Goal: Task Accomplishment & Management: Manage account settings

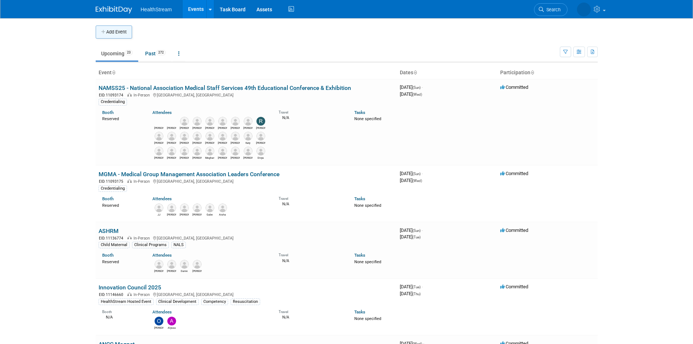
click at [123, 32] on button "Add Event" at bounding box center [114, 31] width 36 height 13
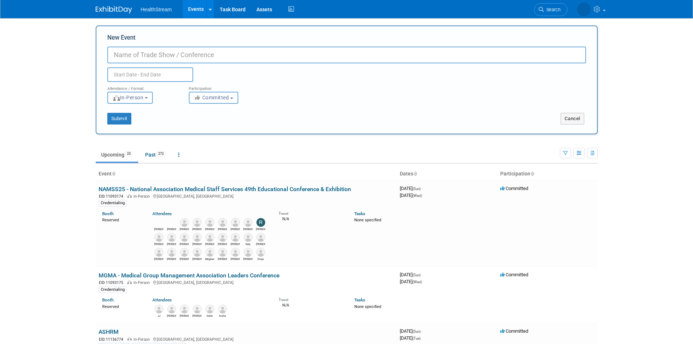
click at [143, 55] on input "New Event" at bounding box center [346, 55] width 478 height 17
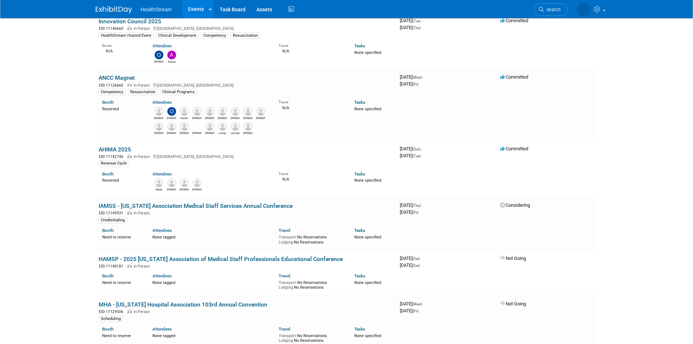
scroll to position [364, 0]
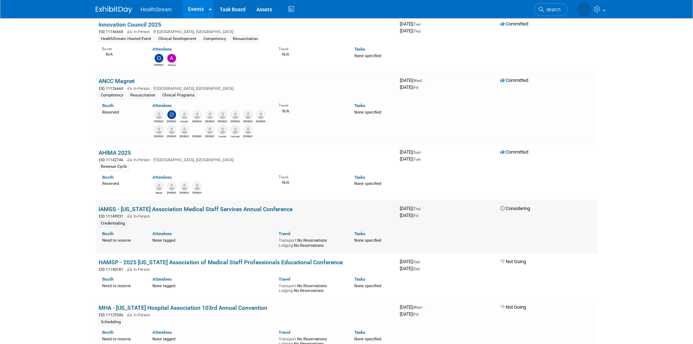
click at [513, 208] on span "Considering" at bounding box center [515, 207] width 30 height 5
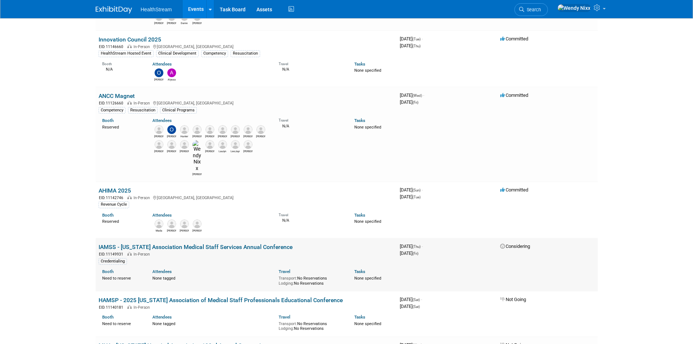
click at [239, 243] on link "IAMSS - [US_STATE] Association Medical Staff Services Annual Conference" at bounding box center [196, 246] width 194 height 7
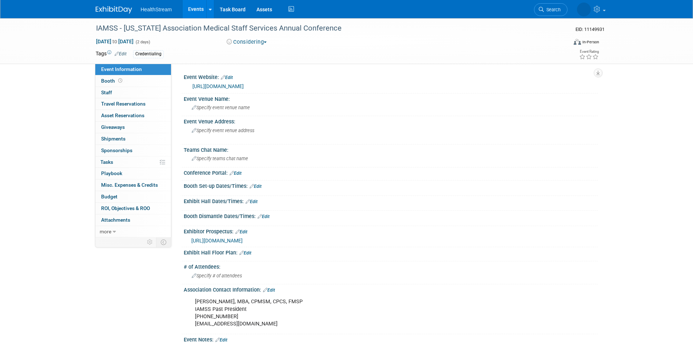
click at [255, 42] on button "Considering" at bounding box center [246, 42] width 45 height 8
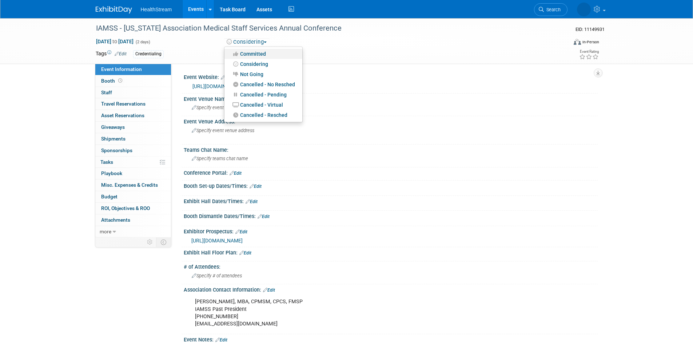
click at [259, 54] on link "Committed" at bounding box center [263, 54] width 78 height 10
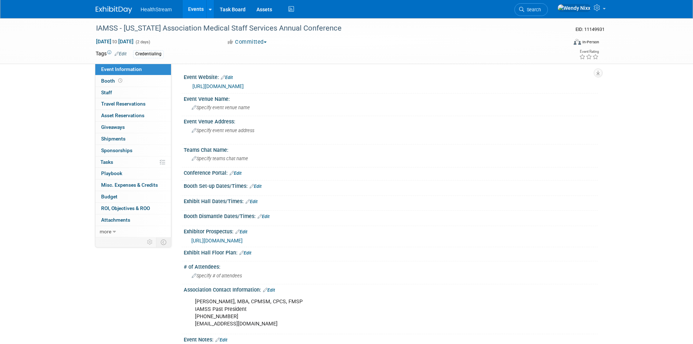
click at [240, 85] on link "https://idamss.org/state-news/" at bounding box center [217, 86] width 51 height 6
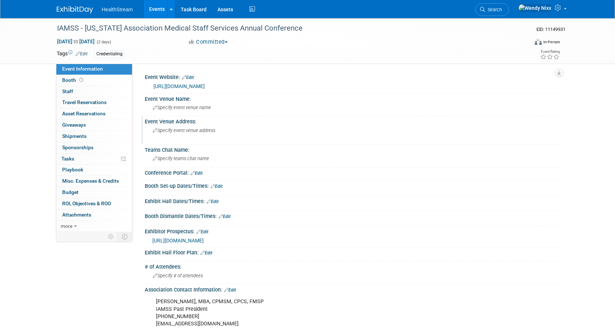
click at [196, 130] on span "Specify event venue address" at bounding box center [184, 130] width 63 height 5
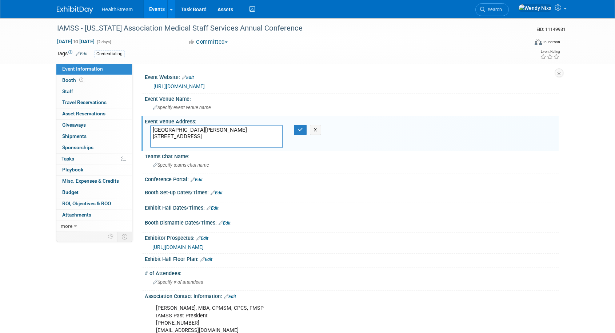
click at [194, 129] on textarea "St. Luke's Plaza 1 1st floor Central Auditorium 800 E. Park Blvd Boise, ID" at bounding box center [216, 136] width 133 height 23
drag, startPoint x: 190, startPoint y: 130, endPoint x: 156, endPoint y: 129, distance: 34.2
click at [151, 129] on textarea "St. Luke's Plaza 1 1st floor Central Auditorium 800 E. Park Blvd Boise, ID" at bounding box center [216, 136] width 133 height 23
click at [180, 142] on textarea "St. Luke's Plaza 1 1st floor Central Auditorium 800 E. Park Blvd Boise, ID" at bounding box center [216, 136] width 133 height 23
drag, startPoint x: 264, startPoint y: 130, endPoint x: 162, endPoint y: 129, distance: 101.4
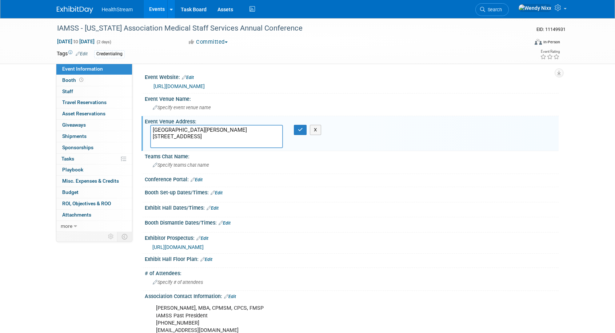
click at [151, 128] on textarea "St. Luke's Plaza 1 1st floor Central Auditorium 800 E. Park Blvd Boise, ID 83712" at bounding box center [216, 136] width 133 height 23
type textarea "St. Luke's Plaza 1 1st floor Central Auditorium 800 E. Park Blvd Boise, ID 83712"
click at [225, 105] on div "Specify event venue name" at bounding box center [351, 107] width 403 height 11
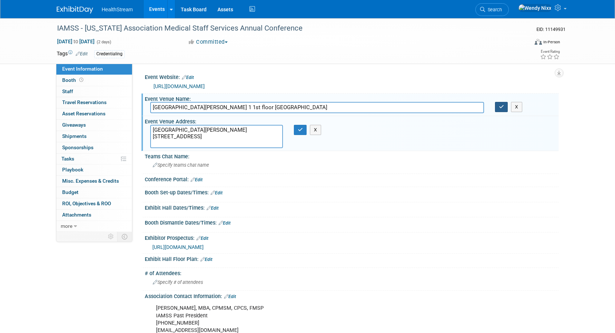
type input "St. Luke's Plaza 1 1st floor Central Auditorium"
click at [500, 109] on button "button" at bounding box center [501, 107] width 13 height 10
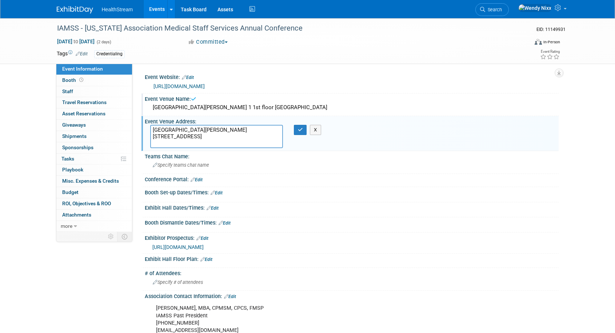
drag, startPoint x: 268, startPoint y: 130, endPoint x: 148, endPoint y: 133, distance: 120.4
click at [148, 133] on div "St. Luke's Plaza 1 1st floor Central Auditorium 800 E. Park Blvd Boise, ID 83712" at bounding box center [217, 136] width 144 height 23
type textarea "800 E. Park Blvd Boise, ID 83712"
click at [300, 131] on icon "button" at bounding box center [300, 129] width 5 height 5
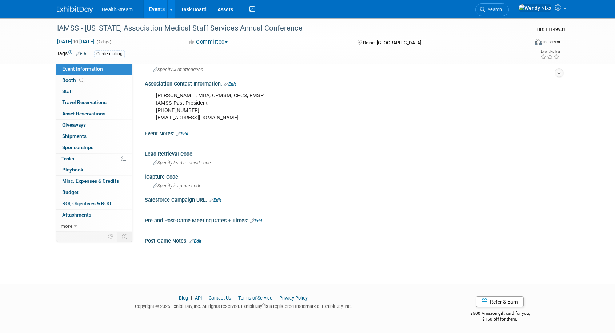
scroll to position [207, 0]
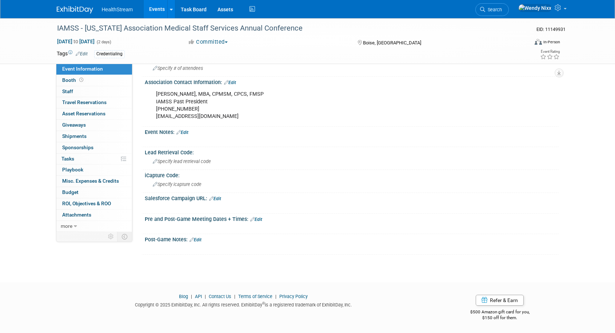
click at [218, 197] on link "Edit" at bounding box center [215, 198] width 12 height 5
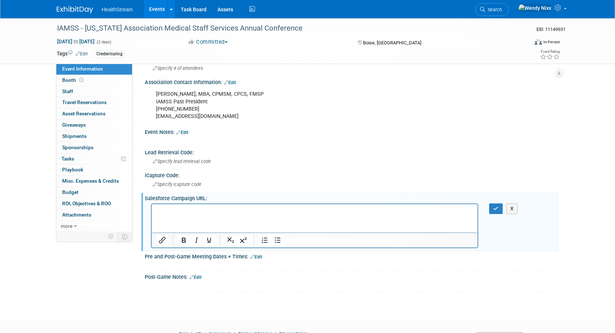
scroll to position [0, 0]
click at [494, 208] on icon "button" at bounding box center [495, 208] width 5 height 5
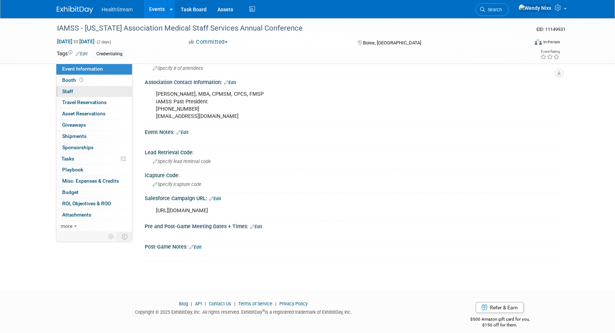
click at [71, 89] on span "Staff 0" at bounding box center [67, 91] width 11 height 6
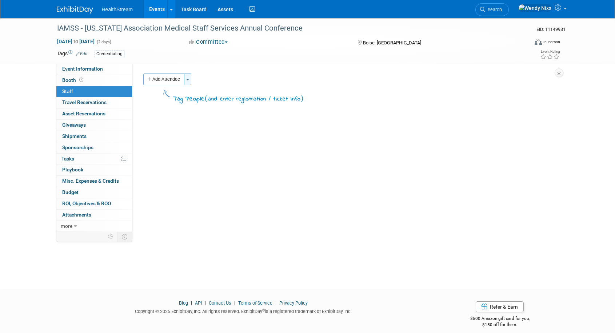
click at [188, 78] on button "Toggle Dropdown" at bounding box center [187, 79] width 7 height 12
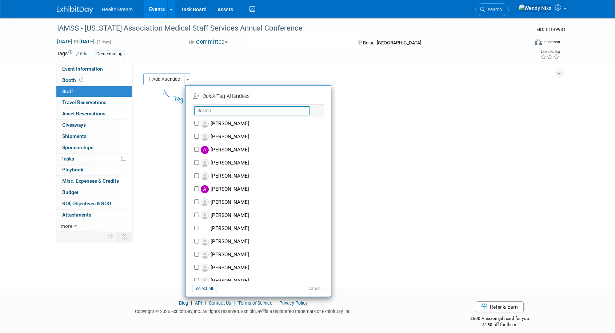
click at [212, 109] on input "text" at bounding box center [252, 110] width 116 height 9
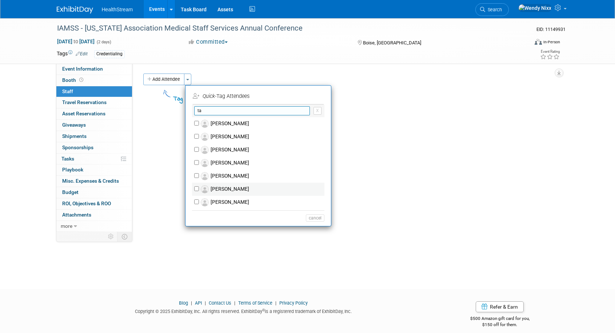
type input "ta"
click at [221, 188] on label "Tawna Knight" at bounding box center [263, 188] width 128 height 13
click at [199, 188] on input "Tawna Knight" at bounding box center [196, 188] width 5 height 5
checkbox input "true"
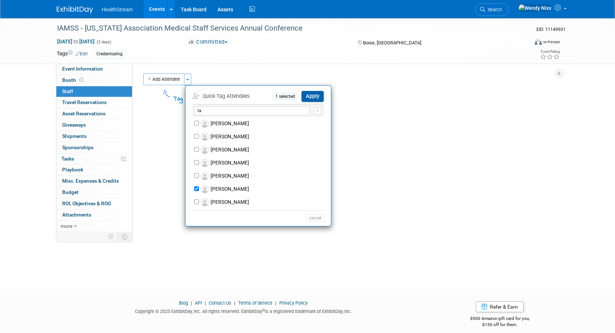
click at [317, 96] on button "Apply" at bounding box center [312, 96] width 22 height 11
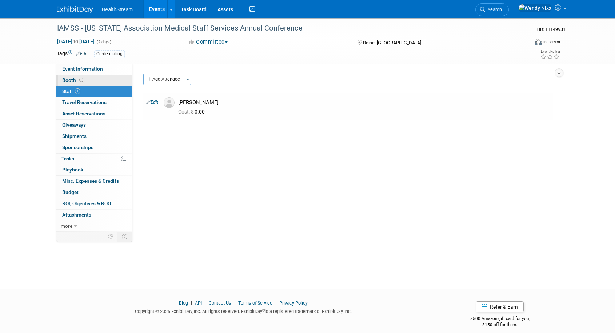
click at [72, 81] on span "Booth" at bounding box center [73, 80] width 23 height 6
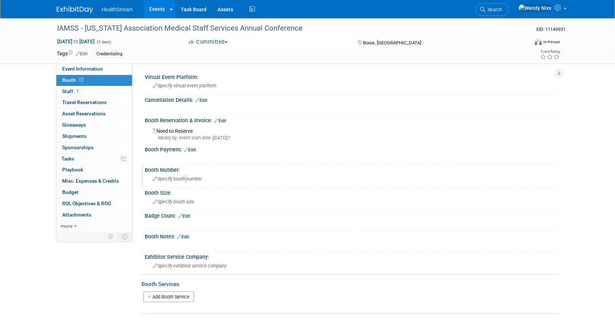
click at [185, 180] on span "Specify booth number" at bounding box center [177, 178] width 49 height 5
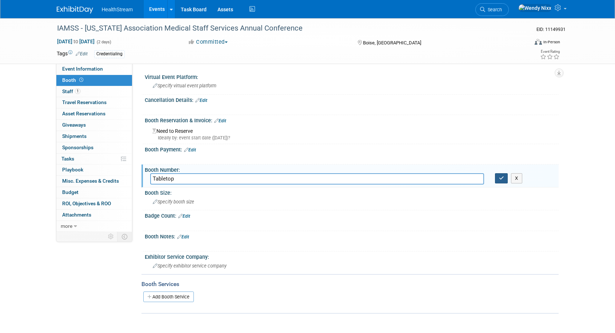
type input "Tabletop"
click at [504, 178] on button "button" at bounding box center [501, 178] width 13 height 10
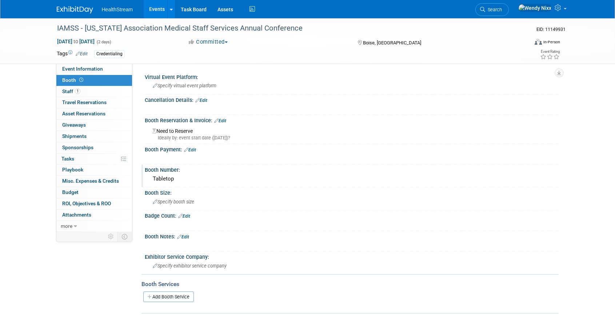
click at [225, 121] on link "Edit" at bounding box center [220, 120] width 12 height 5
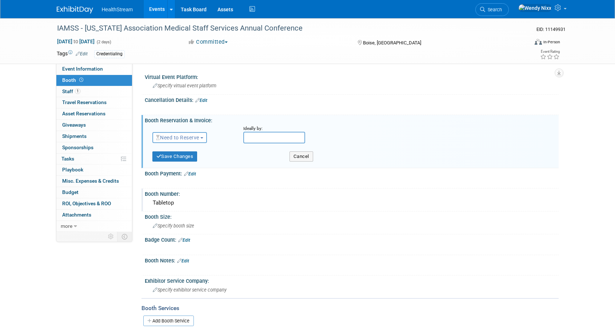
click at [206, 136] on button "Need to Reserve" at bounding box center [179, 137] width 55 height 11
click at [181, 159] on link "Reserved" at bounding box center [192, 160] width 78 height 10
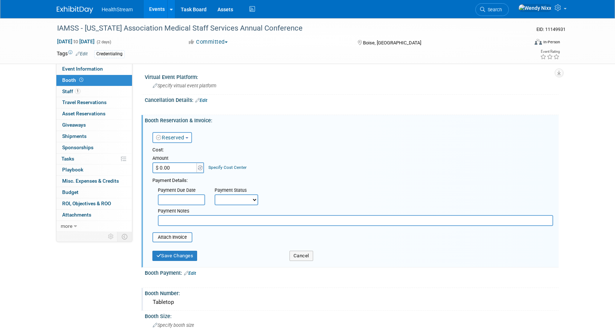
click at [175, 167] on input "$ 0.00" at bounding box center [174, 167] width 45 height 11
type input "$ 300.00"
click at [181, 252] on button "Save Changes" at bounding box center [174, 255] width 45 height 10
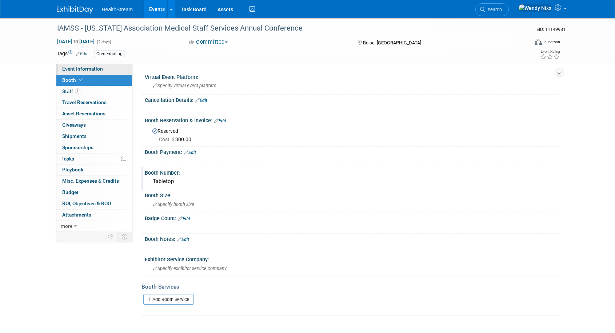
click at [91, 69] on span "Event Information" at bounding box center [82, 69] width 41 height 6
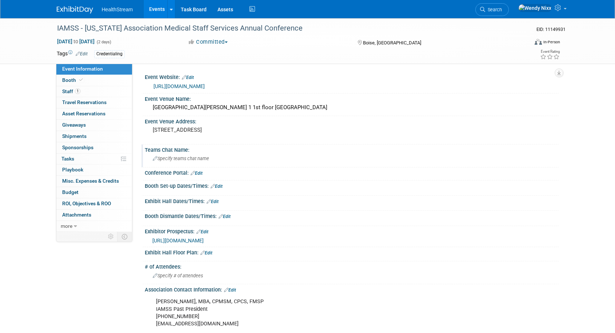
click at [203, 161] on span "Specify teams chat name" at bounding box center [181, 158] width 56 height 5
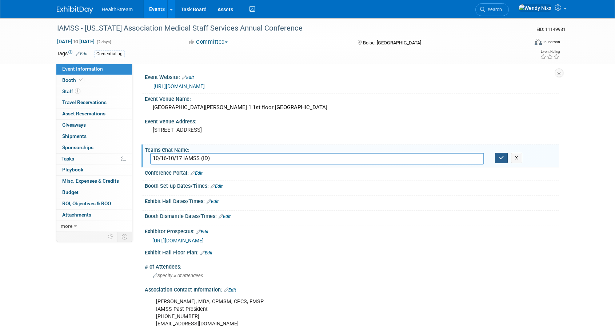
type input "10/16-10/17 IAMSS (ID)"
click at [499, 159] on icon "button" at bounding box center [501, 157] width 5 height 5
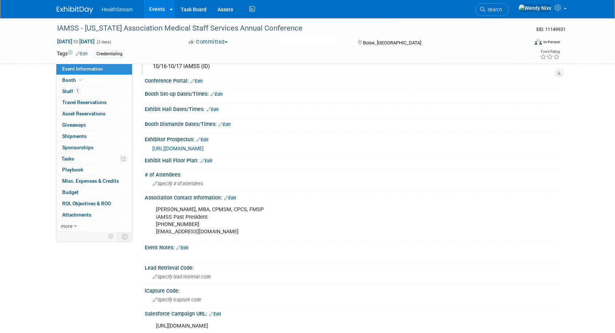
scroll to position [145, 0]
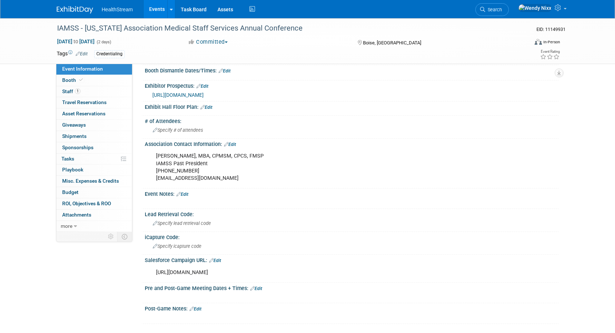
click at [188, 194] on link "Edit" at bounding box center [182, 194] width 12 height 5
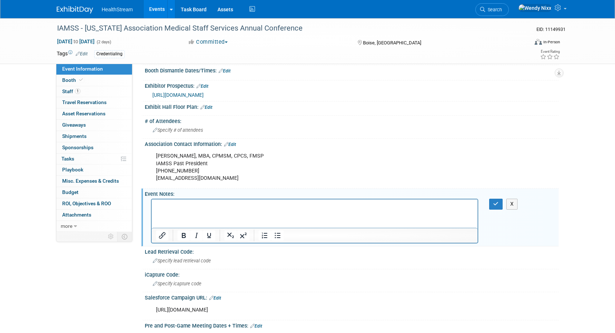
scroll to position [0, 0]
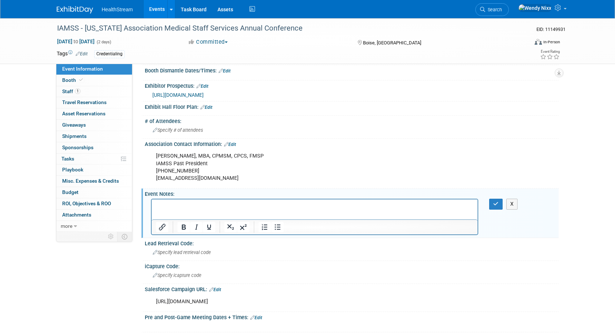
click at [170, 205] on p "Rich Text Area. Press ALT-0 for help." at bounding box center [315, 205] width 318 height 7
click at [499, 204] on button "button" at bounding box center [495, 203] width 13 height 11
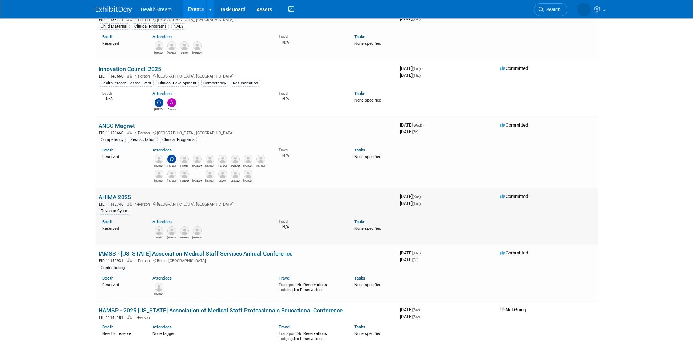
scroll to position [254, 0]
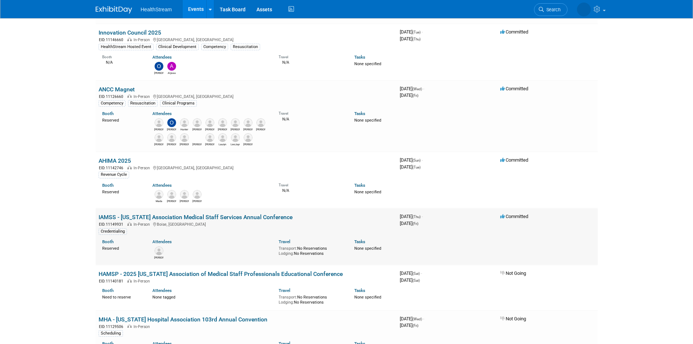
click at [138, 219] on link "IAMSS - [US_STATE] Association Medical Staff Services Annual Conference" at bounding box center [196, 216] width 194 height 7
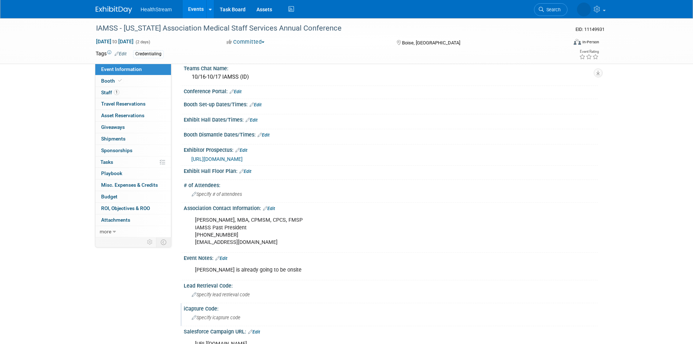
scroll to position [211, 0]
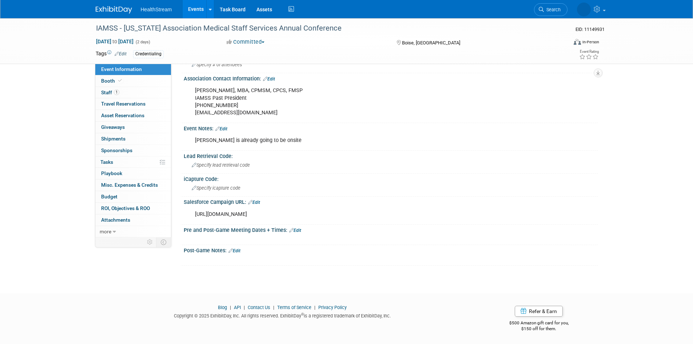
click at [296, 230] on link "Edit" at bounding box center [295, 230] width 12 height 5
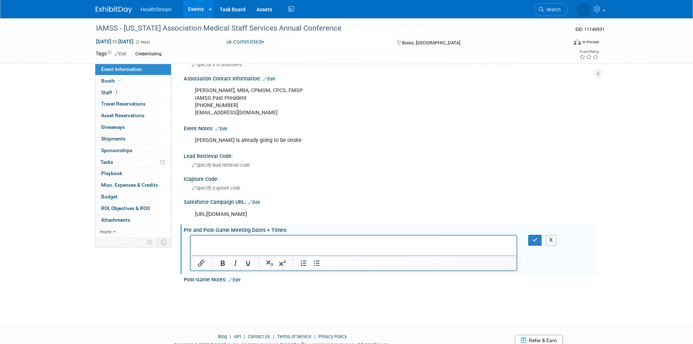
scroll to position [0, 0]
click at [646, 159] on div "IAMSS - Idaho Association Medical Staff Services Annual Conference EID: 1114993…" at bounding box center [346, 58] width 693 height 502
click at [216, 250] on p "Post:" at bounding box center [353, 248] width 318 height 7
click at [532, 237] on icon "button" at bounding box center [534, 239] width 5 height 5
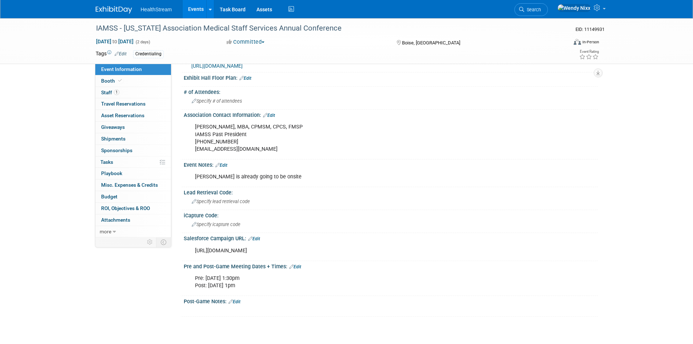
scroll to position [138, 0]
